Goal: Information Seeking & Learning: Learn about a topic

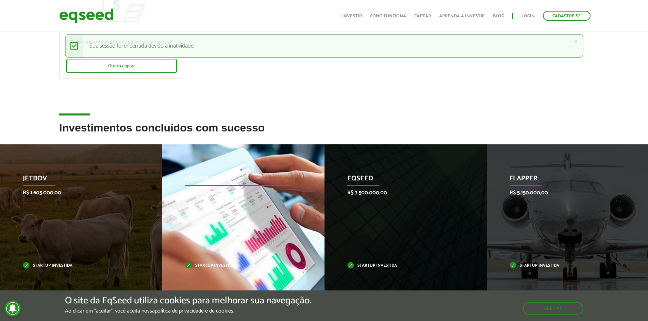
scroll to position [136, 0]
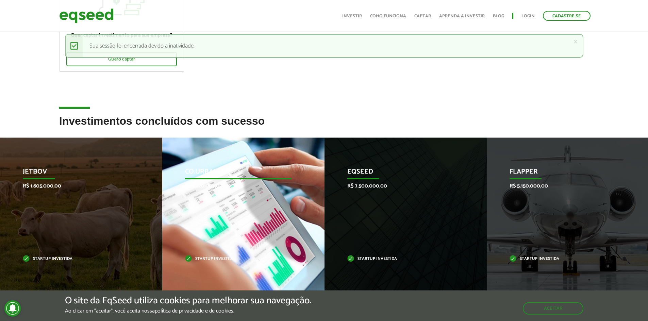
click at [215, 170] on p "Co.Urban" at bounding box center [238, 174] width 106 height 12
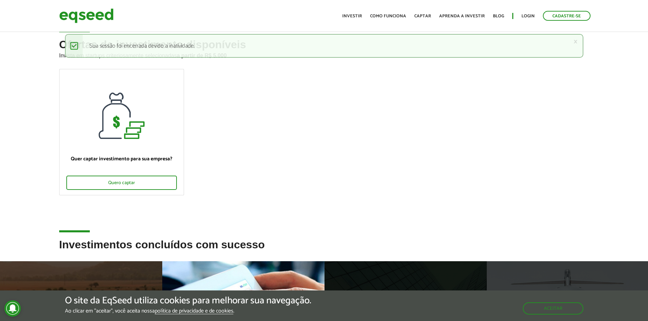
scroll to position [0, 0]
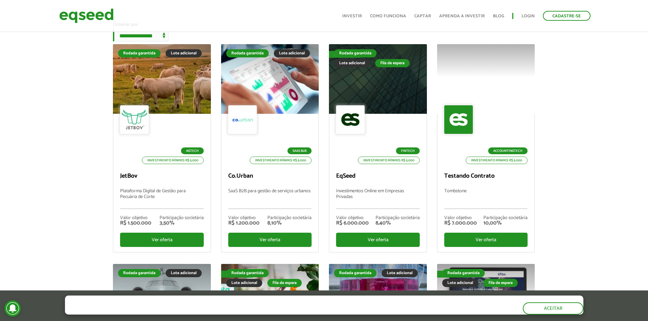
scroll to position [68, 0]
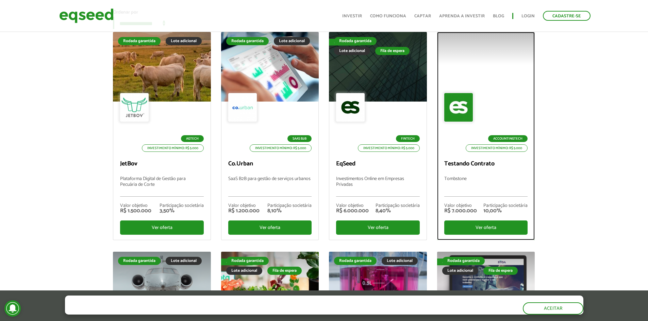
click at [461, 221] on div "Valor objetivo R$ 7.000.000 Participação societária 10,00%" at bounding box center [485, 209] width 83 height 24
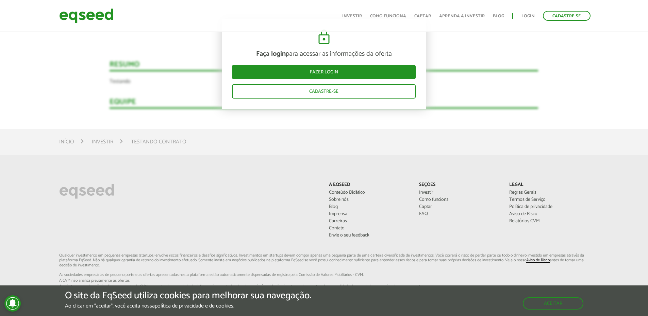
scroll to position [306, 0]
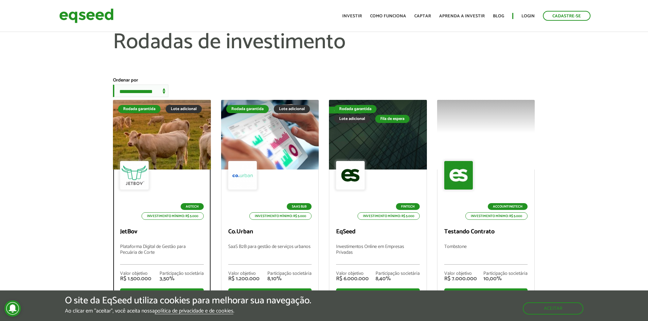
click at [149, 136] on div at bounding box center [161, 135] width 117 height 84
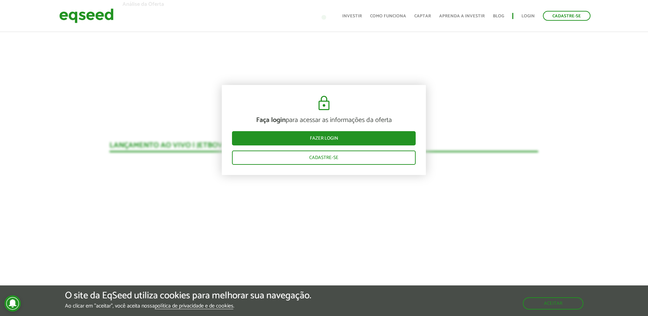
scroll to position [623, 0]
